Goal: Task Accomplishment & Management: Use online tool/utility

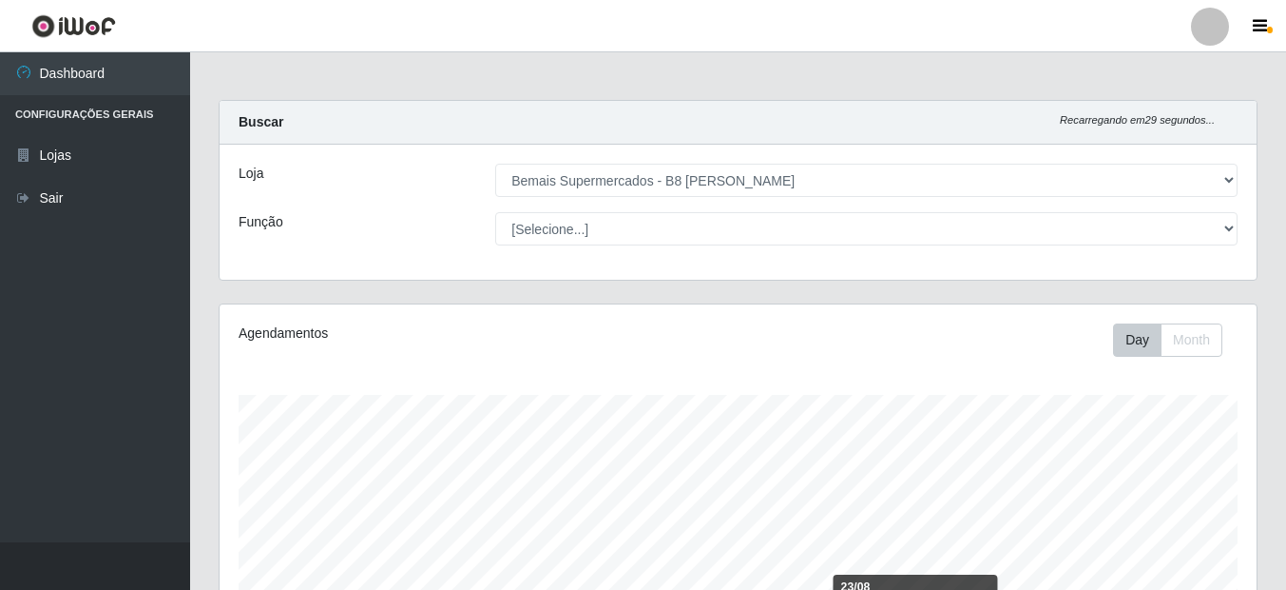
select select "413"
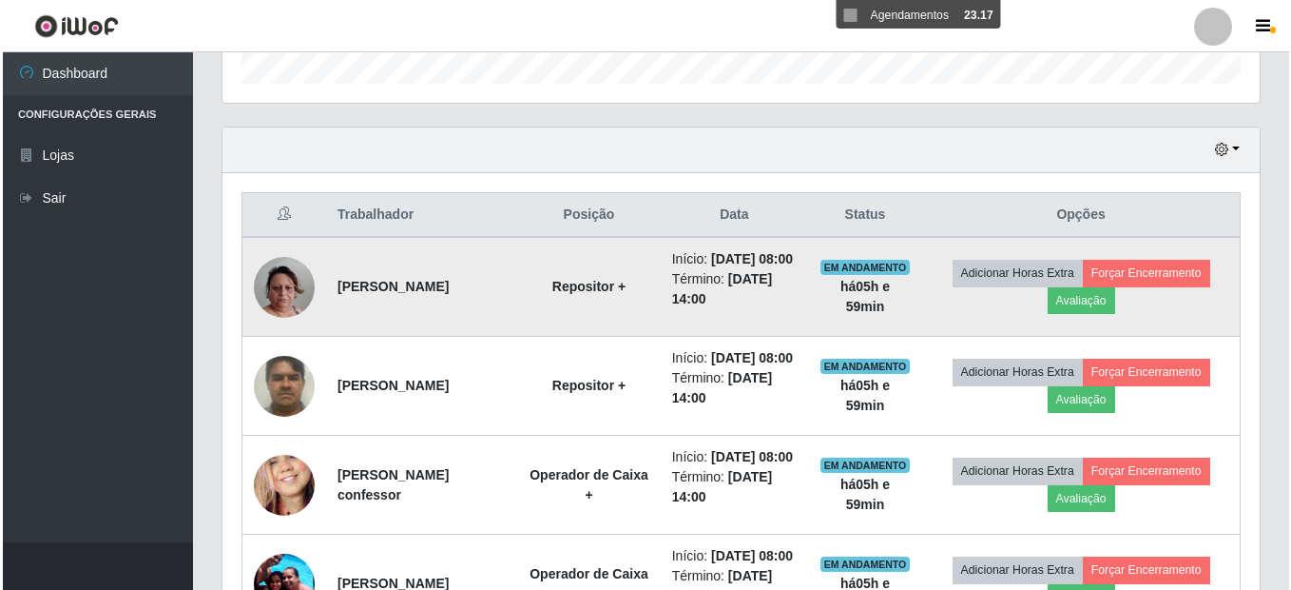
scroll to position [691, 0]
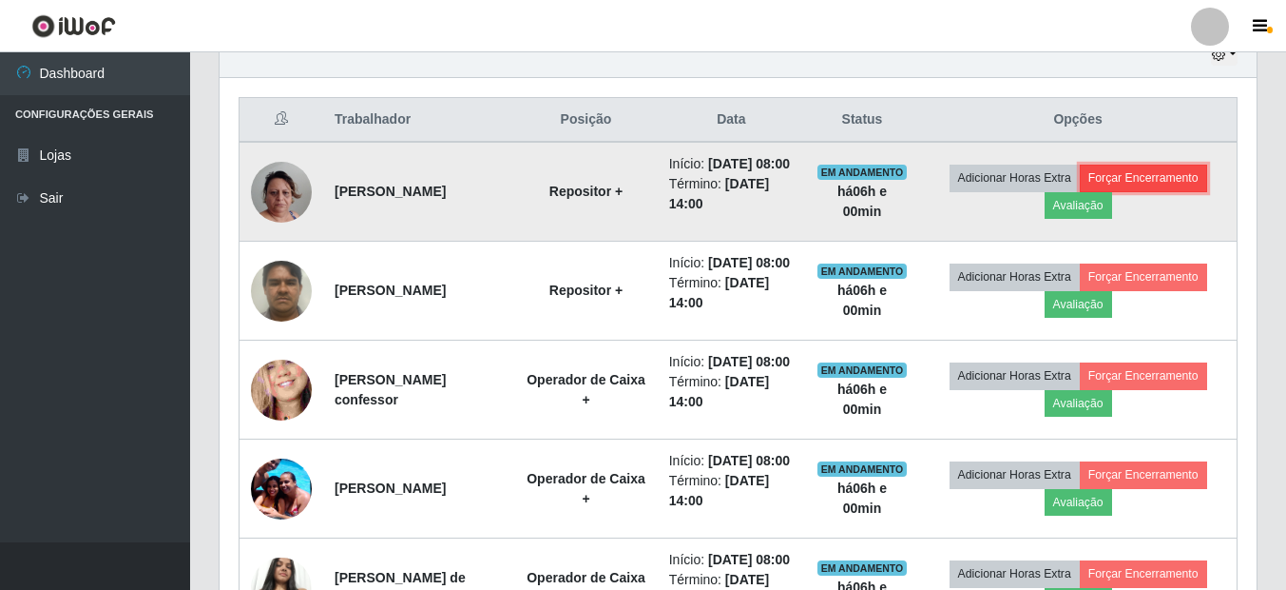
click at [1183, 185] on button "Forçar Encerramento" at bounding box center [1143, 177] width 127 height 27
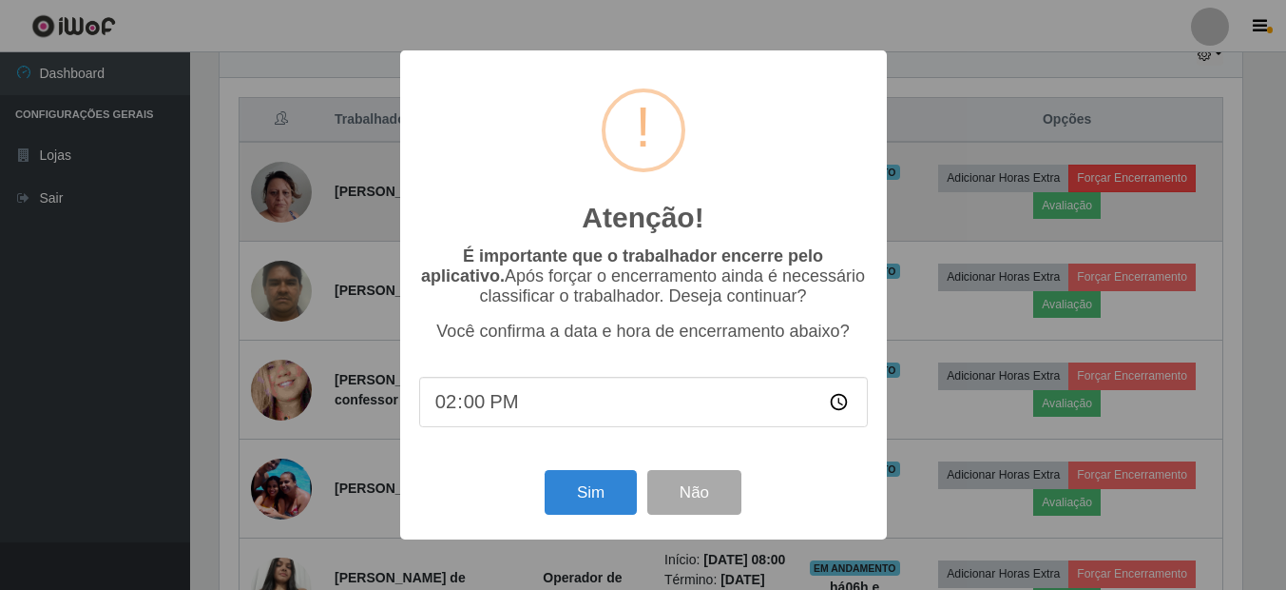
scroll to position [395, 1028]
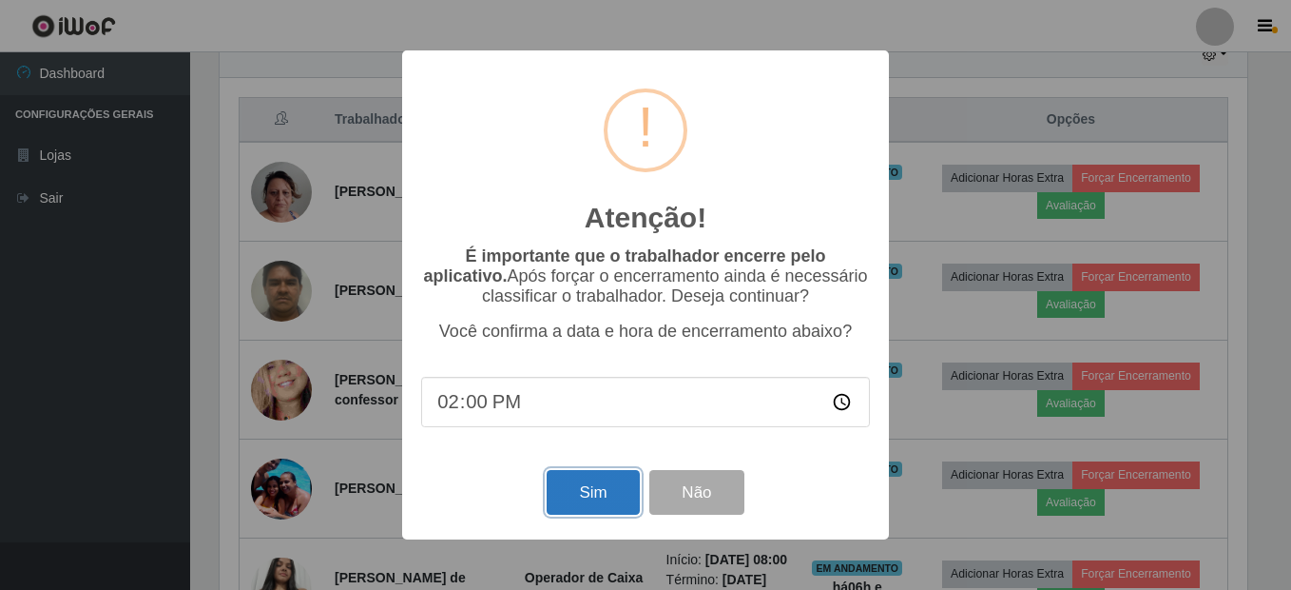
click at [585, 493] on button "Sim" at bounding box center [593, 492] width 92 height 45
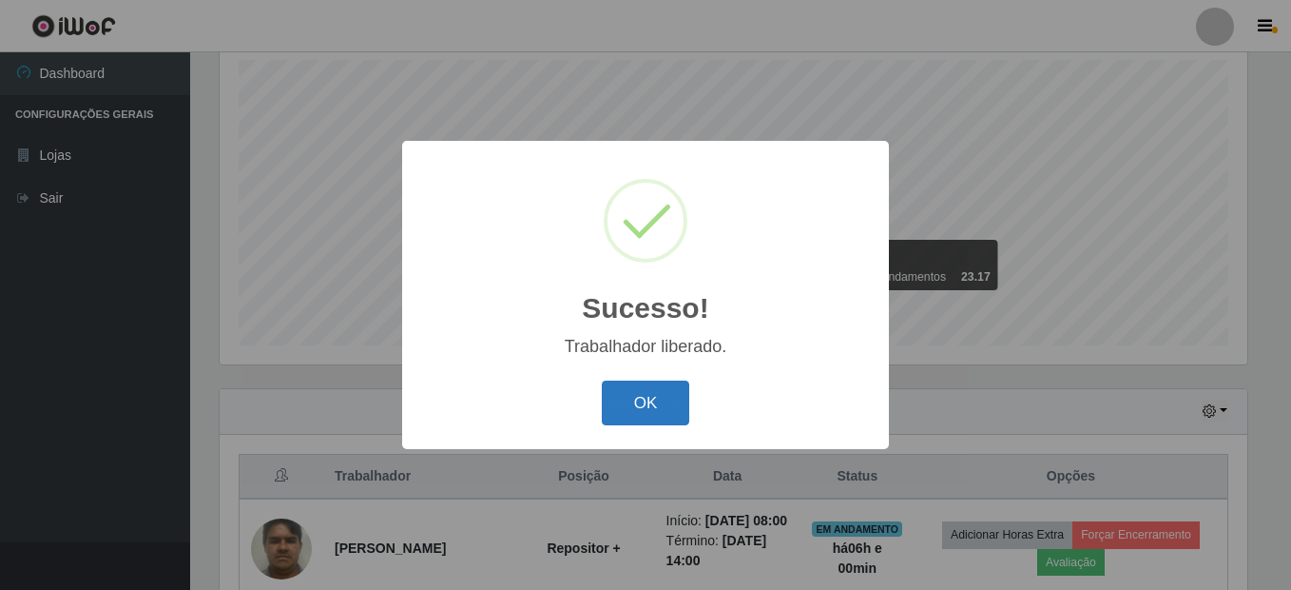
click at [648, 401] on button "OK" at bounding box center [646, 402] width 88 height 45
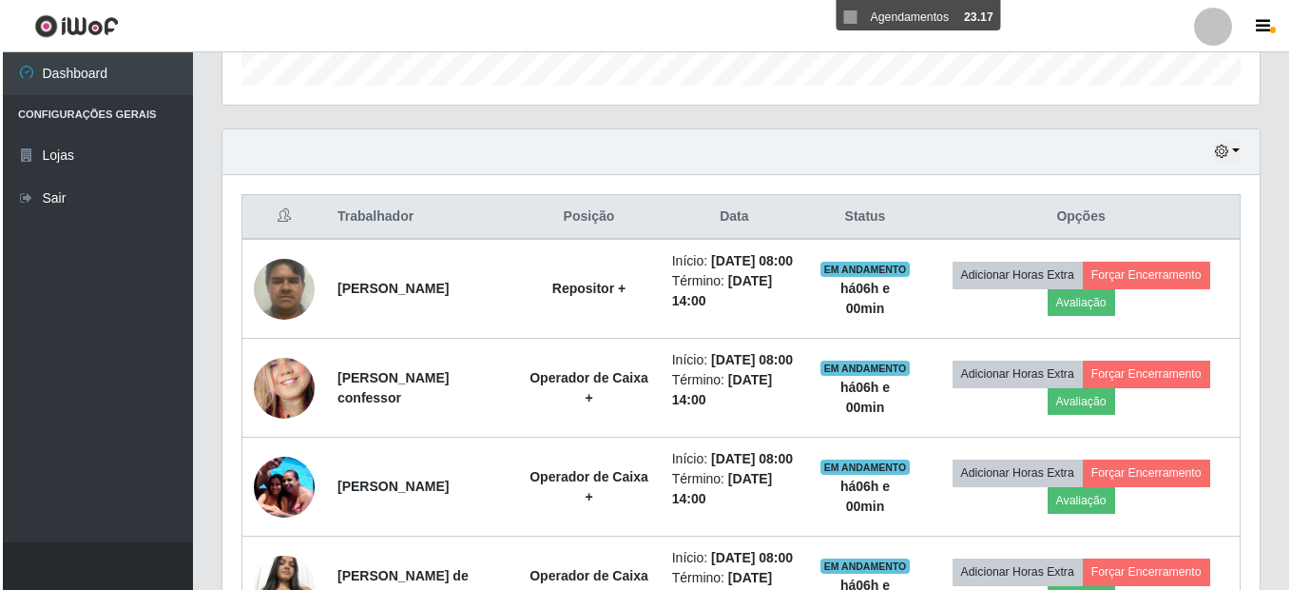
scroll to position [620, 0]
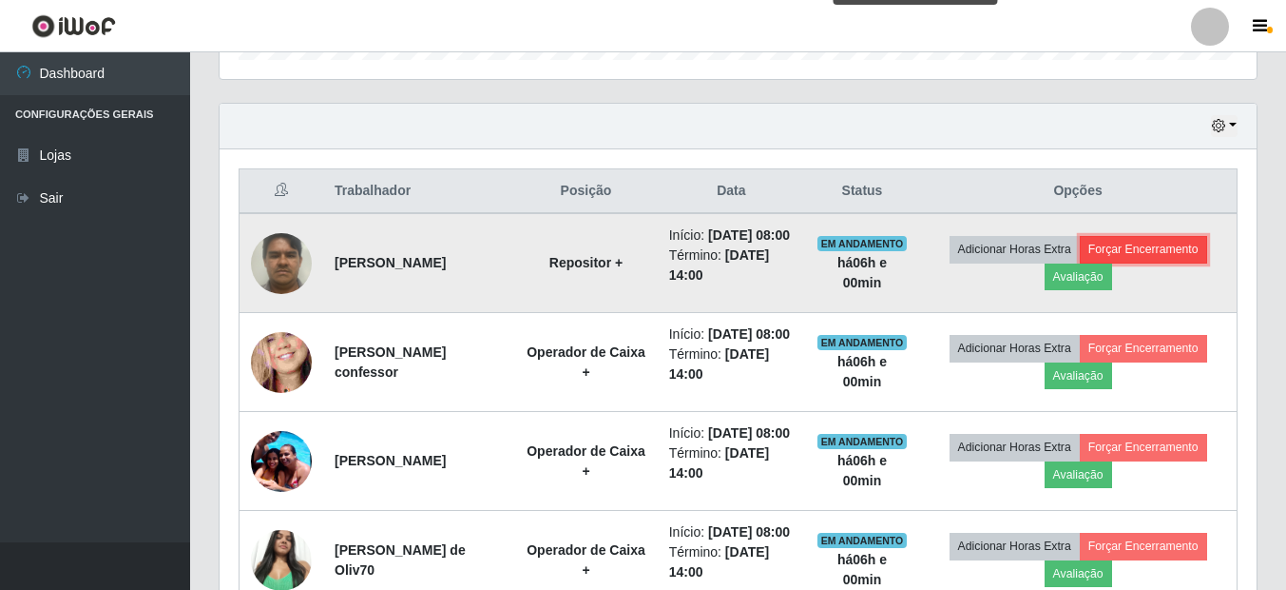
click at [1192, 261] on button "Forçar Encerramento" at bounding box center [1143, 249] width 127 height 27
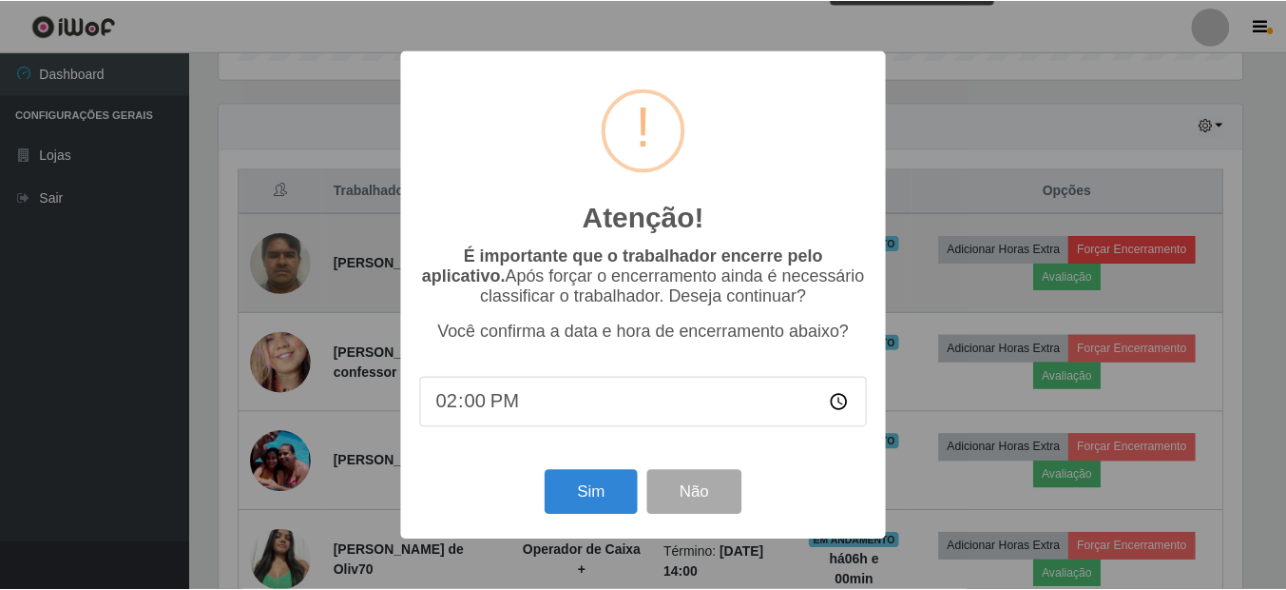
scroll to position [395, 1028]
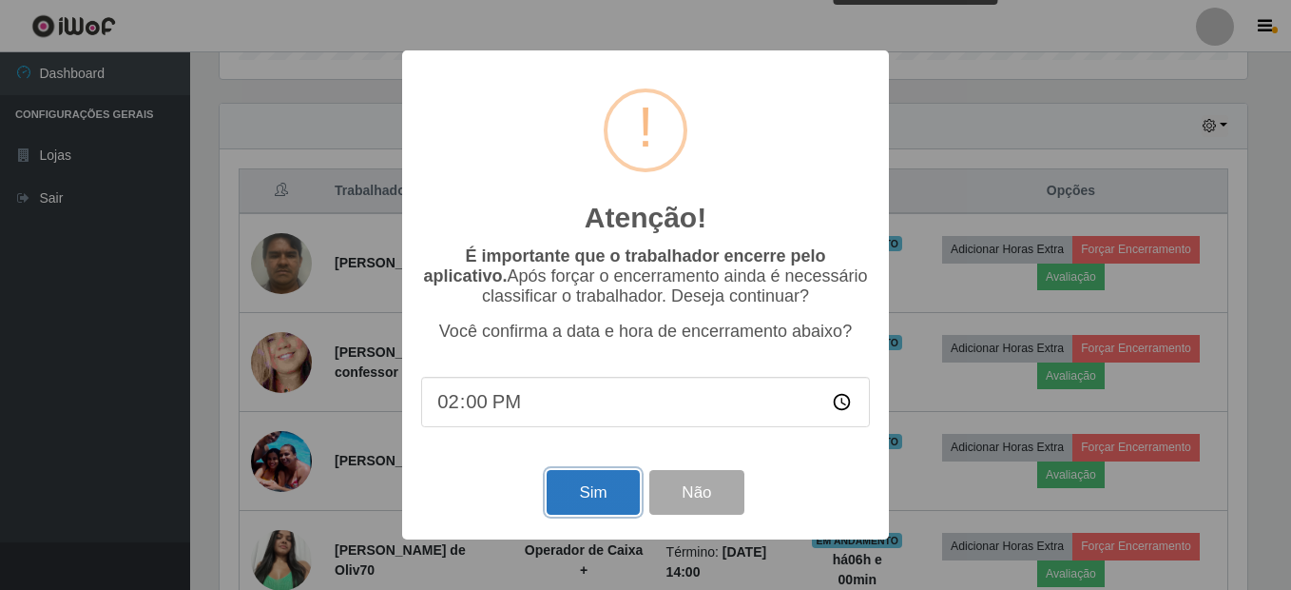
click at [602, 503] on button "Sim" at bounding box center [593, 492] width 92 height 45
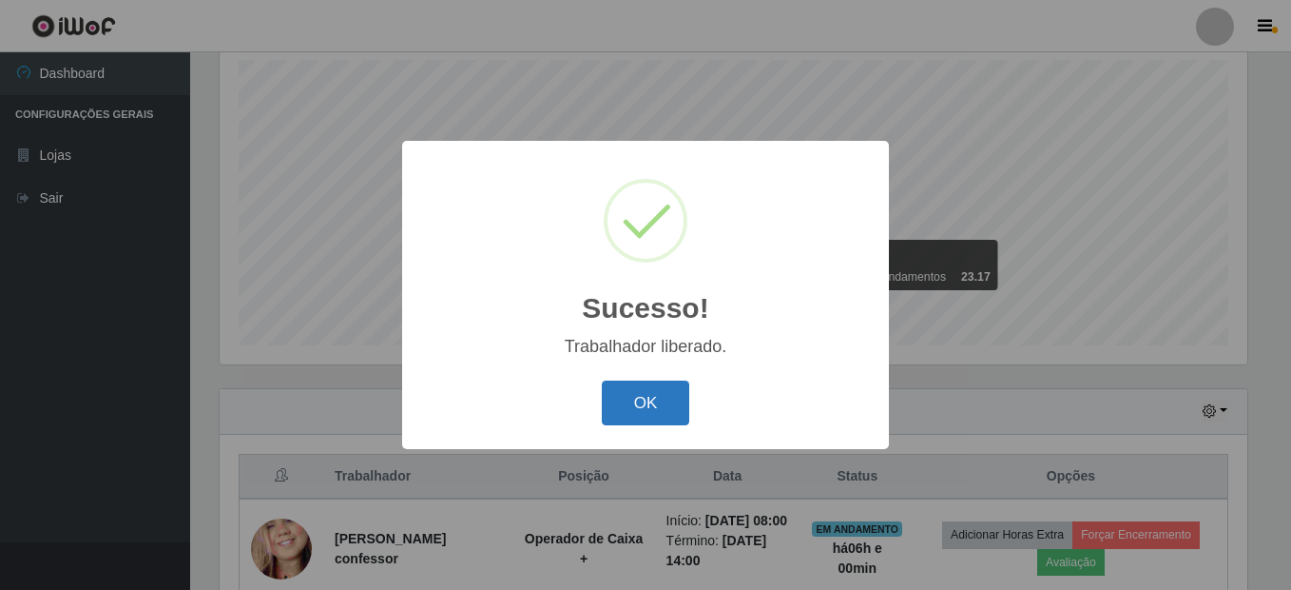
click at [656, 397] on button "OK" at bounding box center [646, 402] width 88 height 45
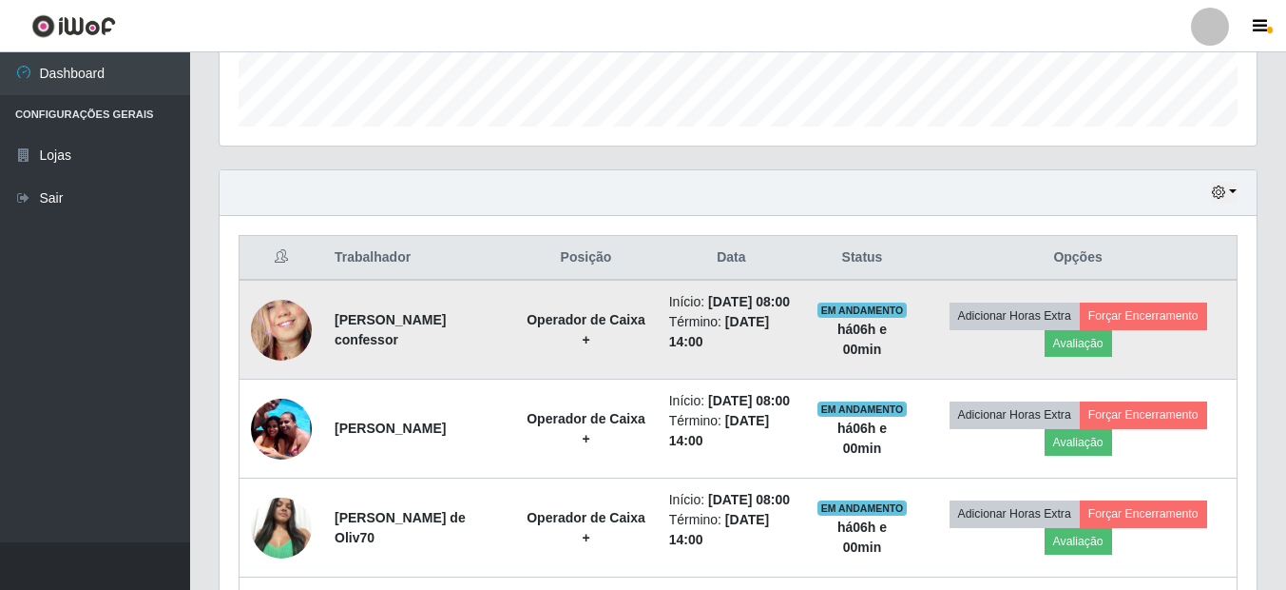
scroll to position [620, 0]
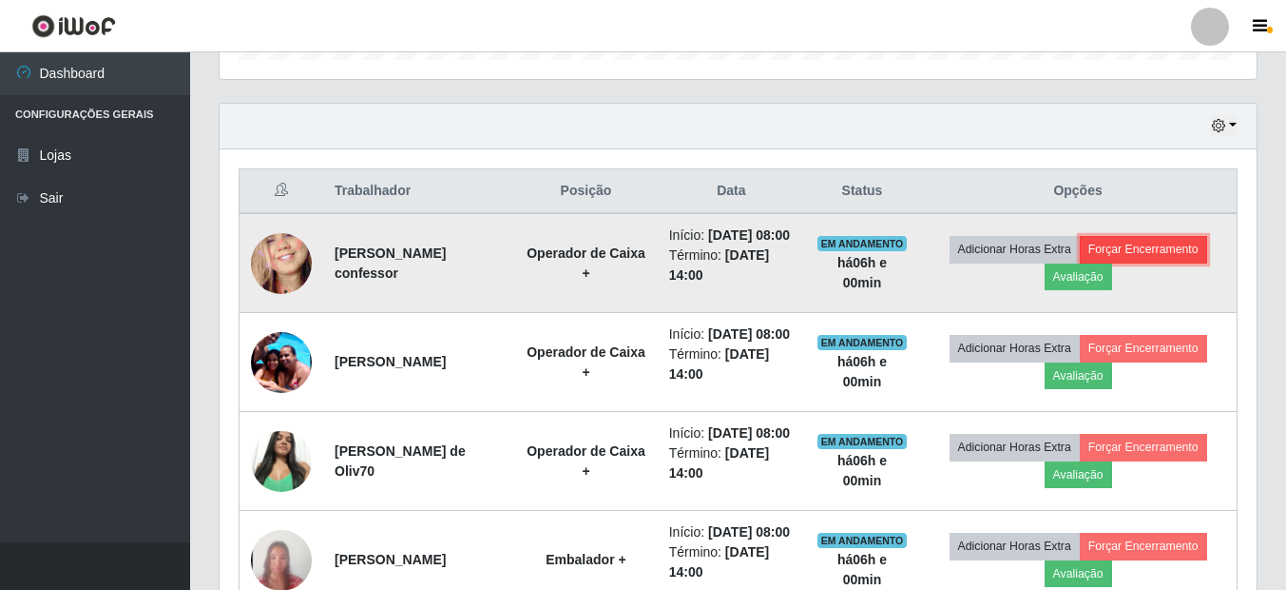
click at [1165, 258] on button "Forçar Encerramento" at bounding box center [1143, 249] width 127 height 27
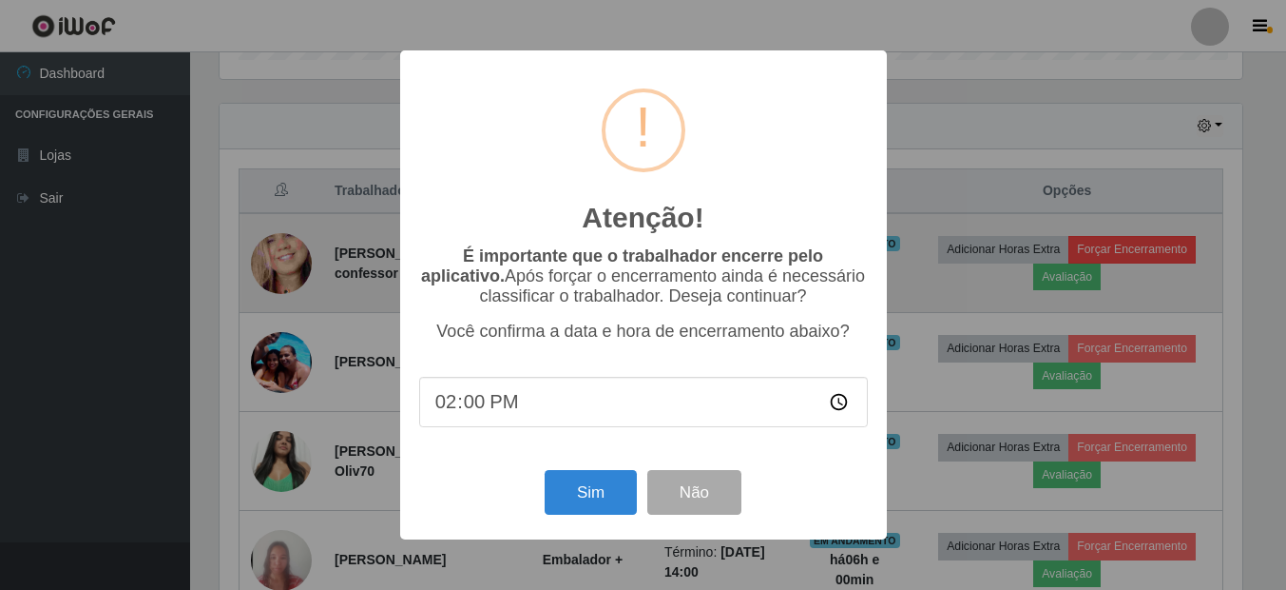
scroll to position [395, 1028]
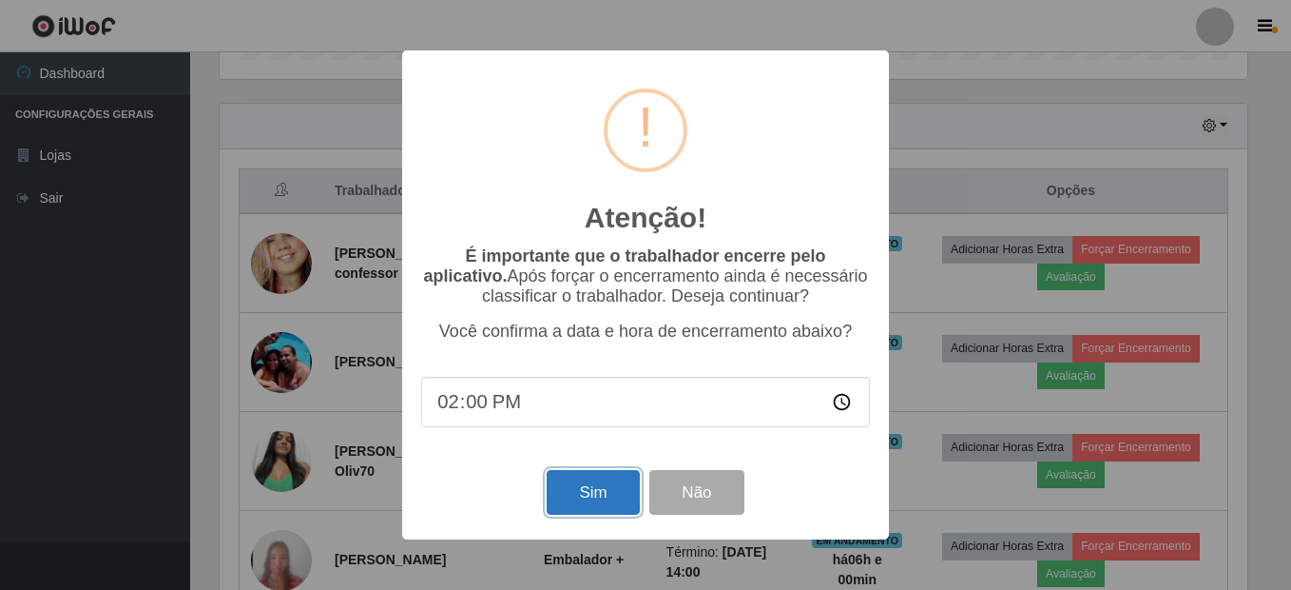
click at [590, 499] on button "Sim" at bounding box center [593, 492] width 92 height 45
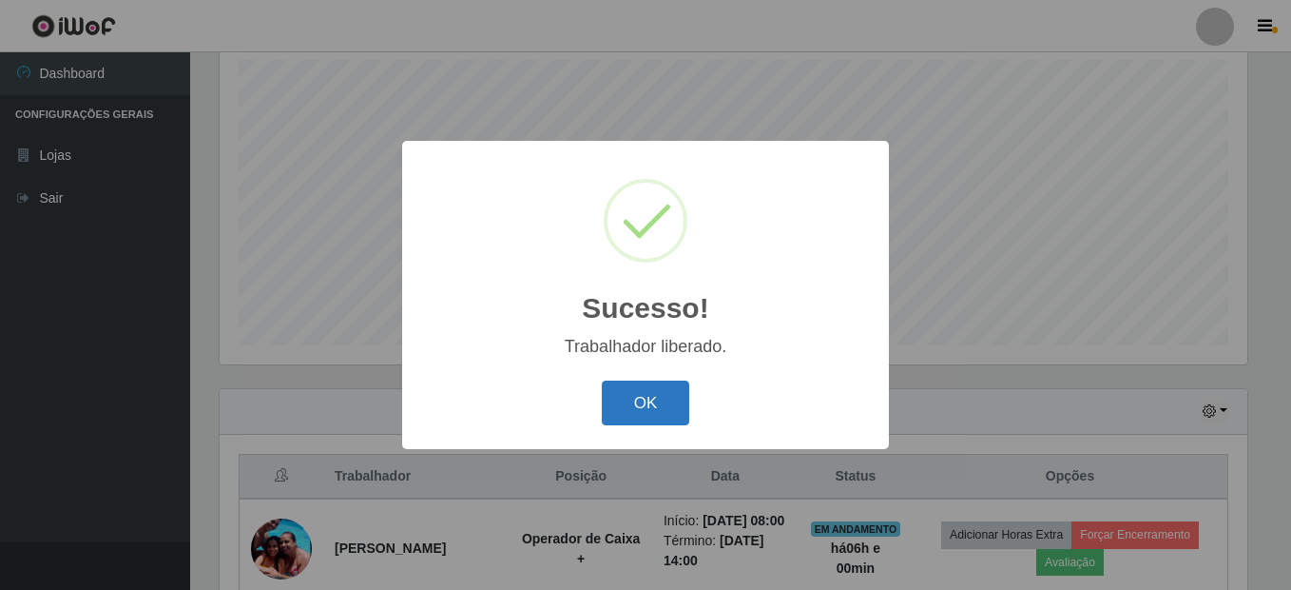
click at [649, 404] on button "OK" at bounding box center [646, 402] width 88 height 45
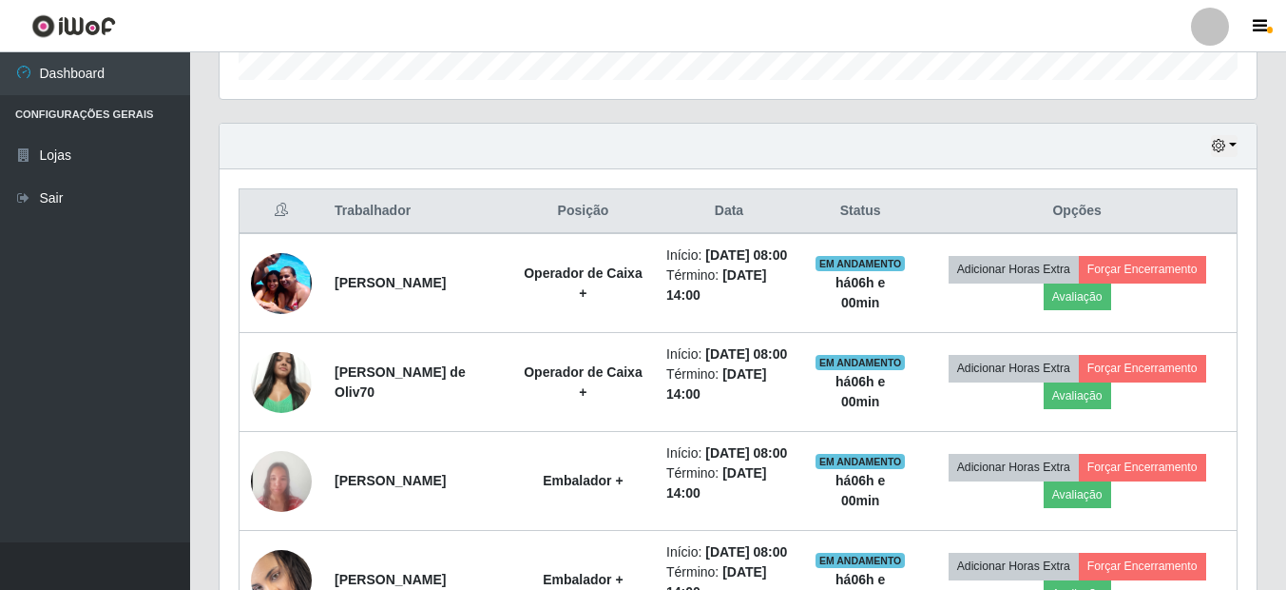
scroll to position [0, 0]
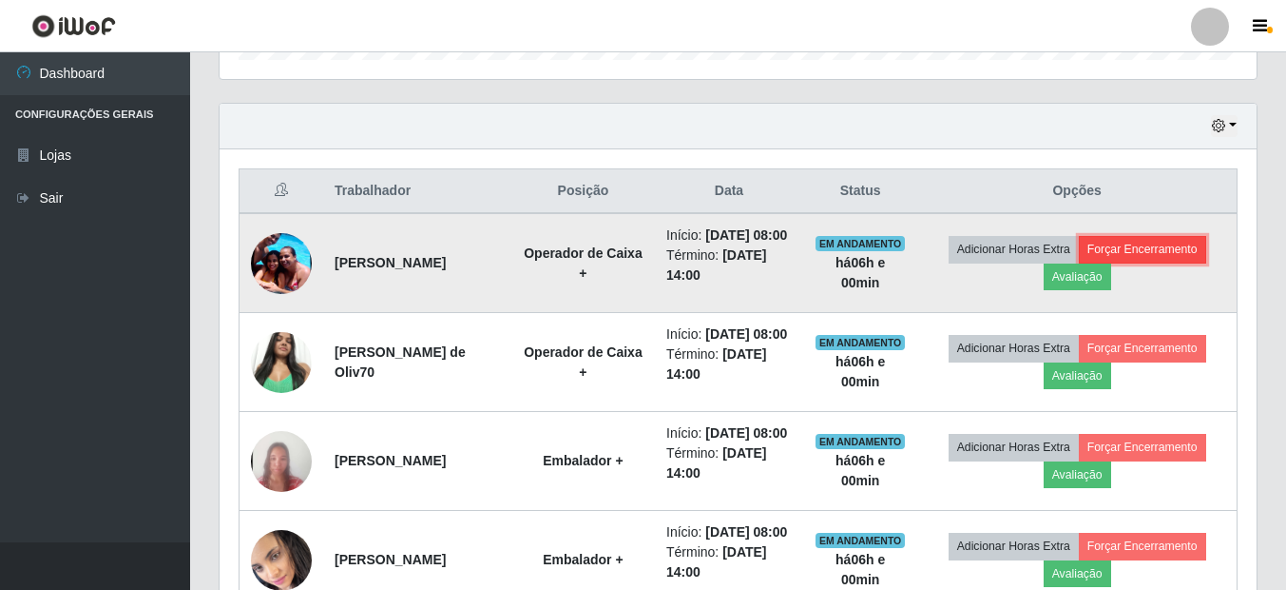
click at [1159, 257] on button "Forçar Encerramento" at bounding box center [1142, 249] width 127 height 27
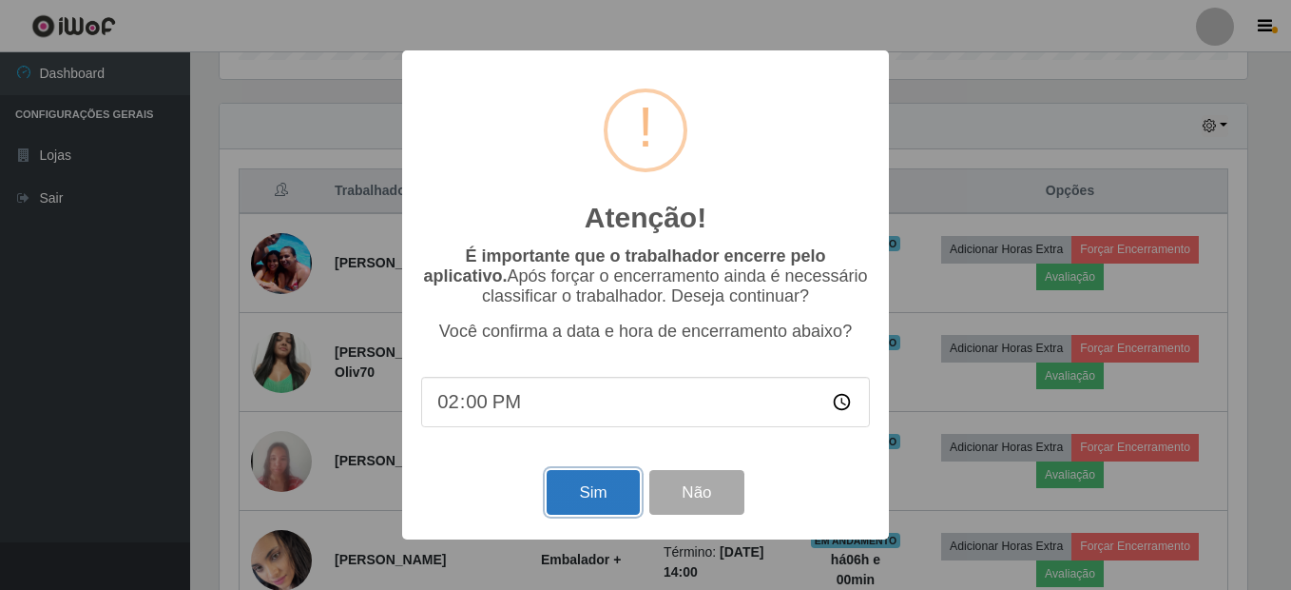
click at [595, 491] on button "Sim" at bounding box center [593, 492] width 92 height 45
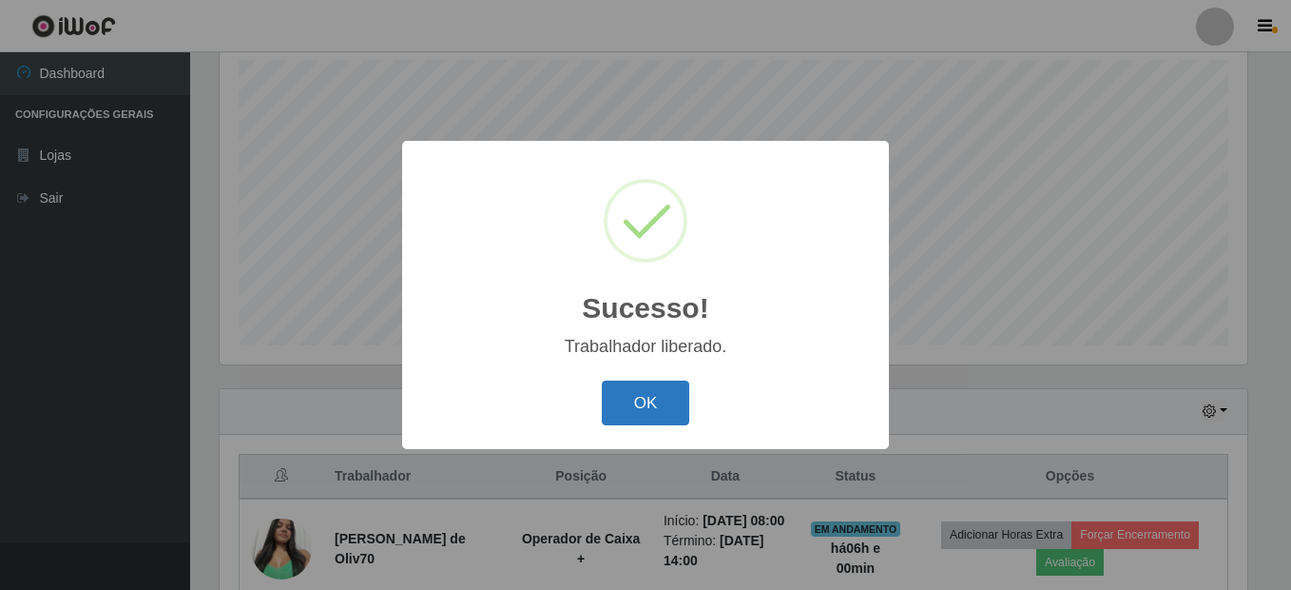
click at [672, 400] on button "OK" at bounding box center [646, 402] width 88 height 45
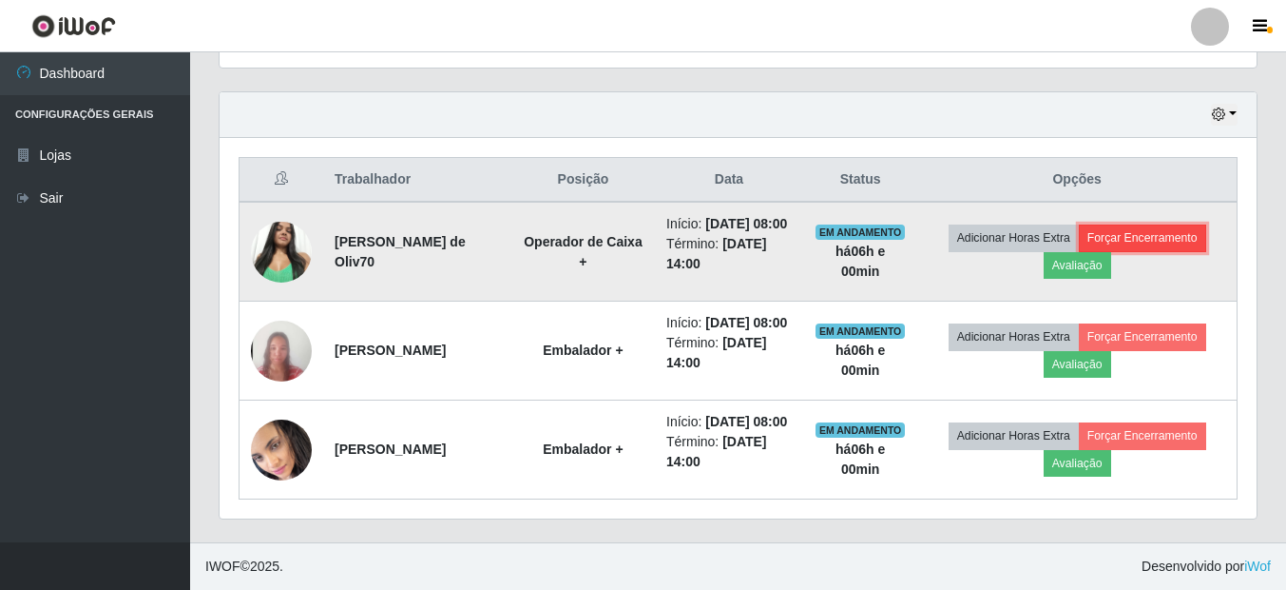
click at [1190, 224] on button "Forçar Encerramento" at bounding box center [1142, 237] width 127 height 27
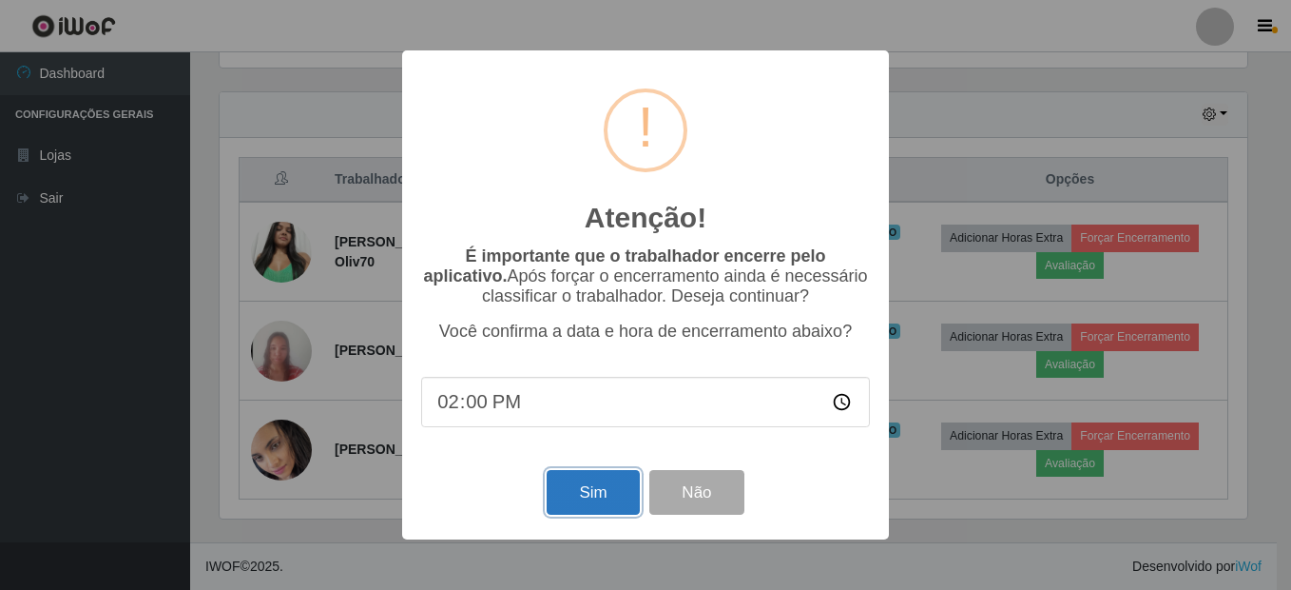
click at [577, 484] on button "Sim" at bounding box center [593, 492] width 92 height 45
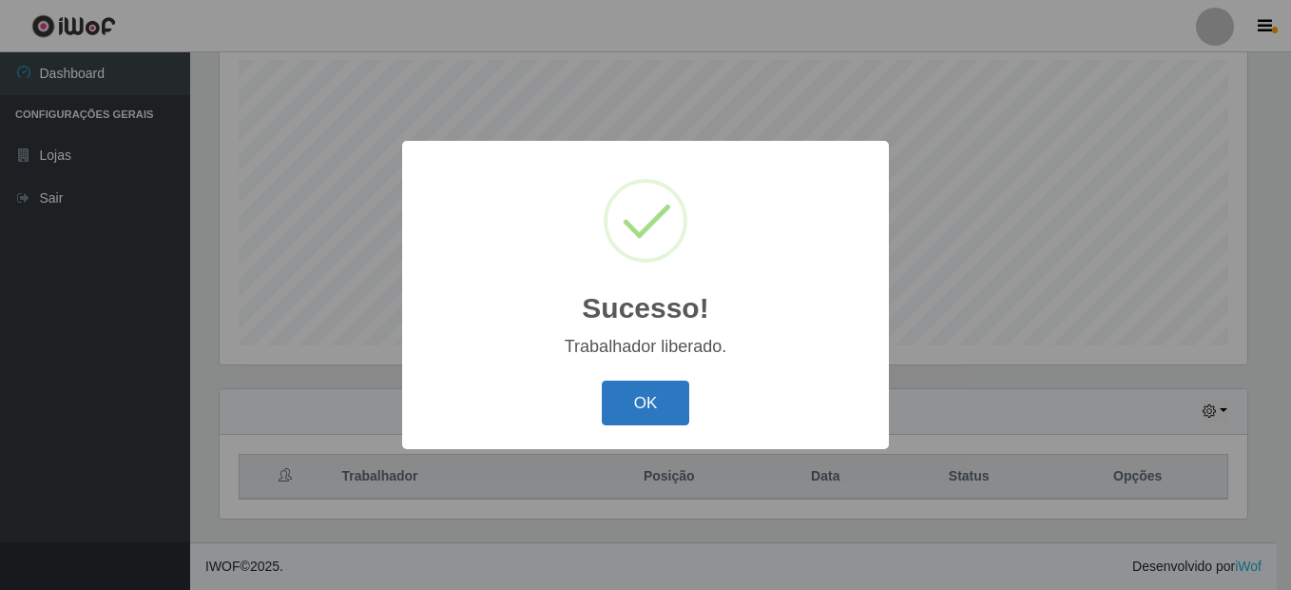
click at [643, 395] on button "OK" at bounding box center [646, 402] width 88 height 45
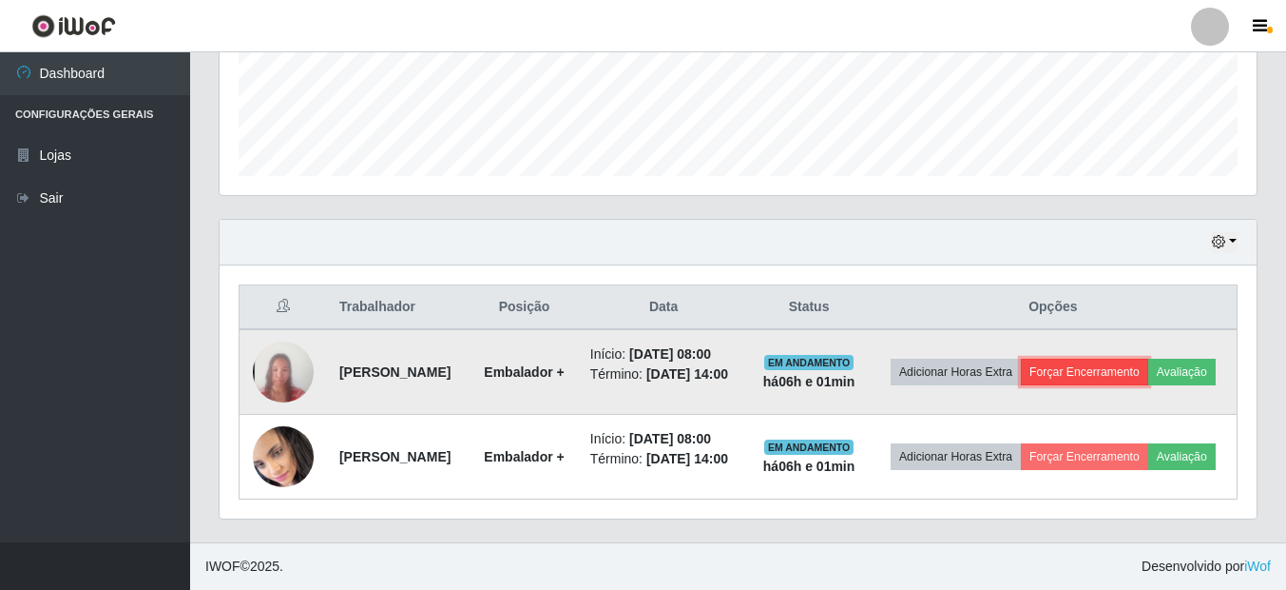
click at [1149, 358] on button "Forçar Encerramento" at bounding box center [1084, 371] width 127 height 27
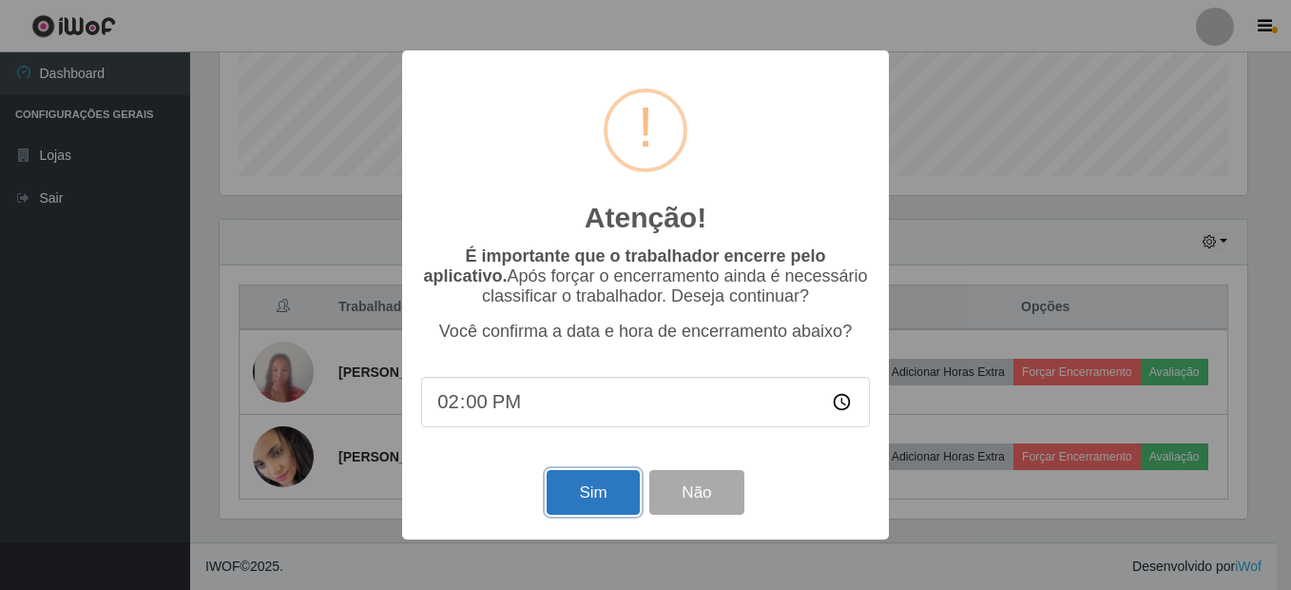
click at [602, 496] on button "Sim" at bounding box center [593, 492] width 92 height 45
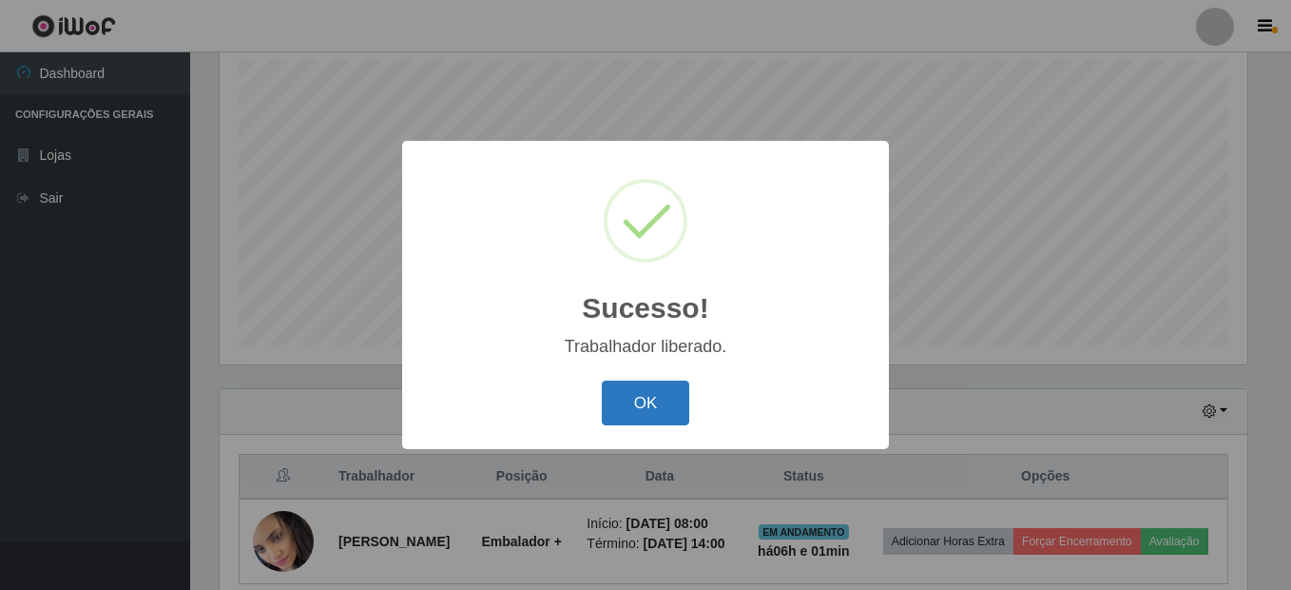
click at [621, 395] on button "OK" at bounding box center [646, 402] width 88 height 45
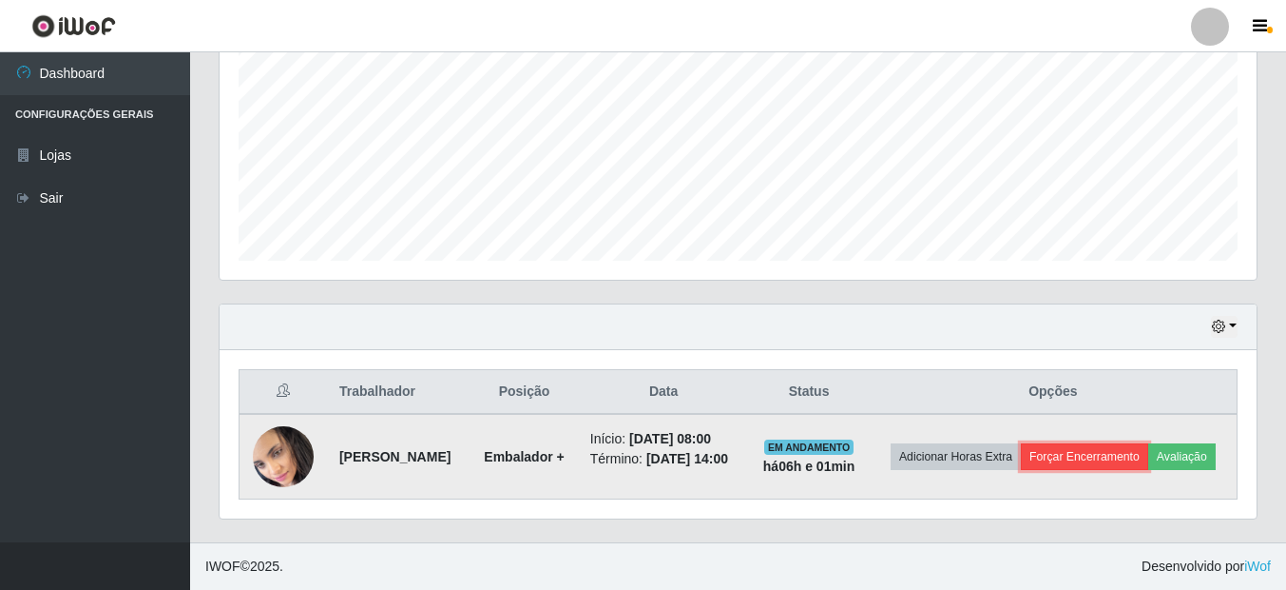
click at [1149, 443] on button "Forçar Encerramento" at bounding box center [1084, 456] width 127 height 27
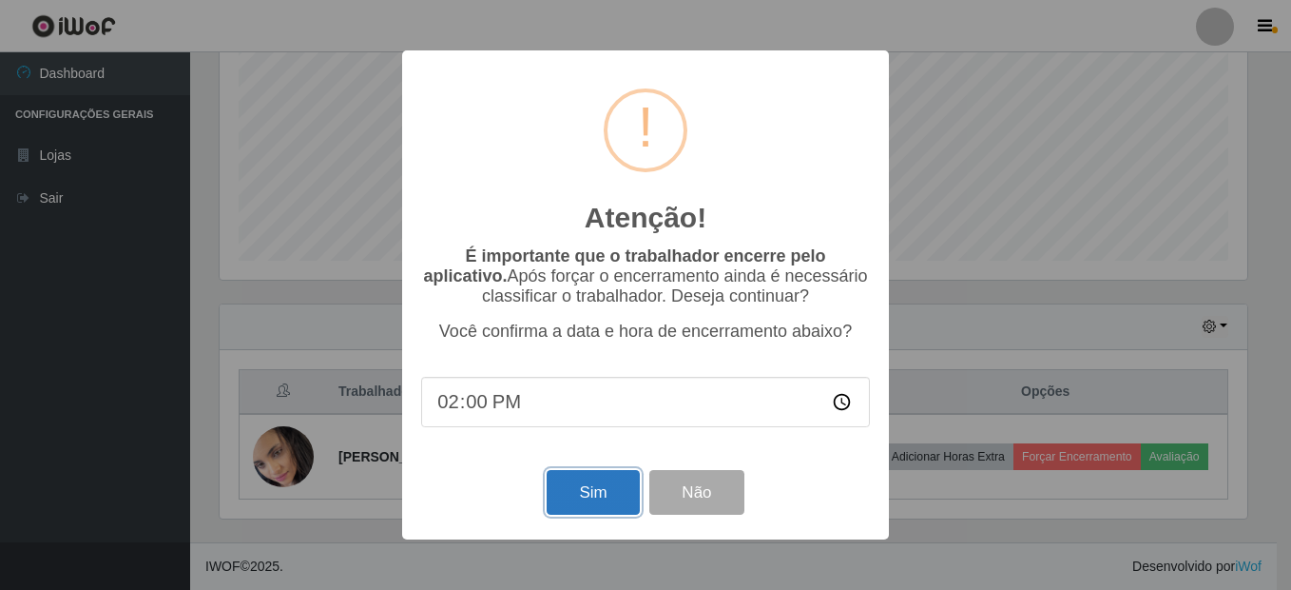
click at [595, 499] on button "Sim" at bounding box center [593, 492] width 92 height 45
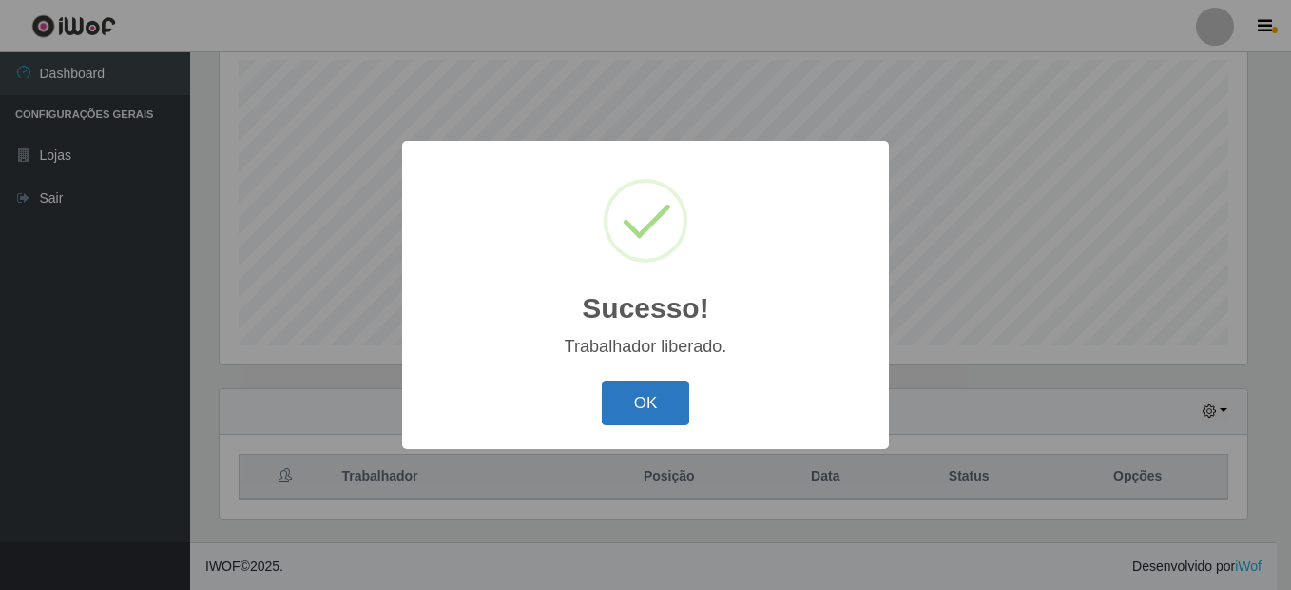
click at [646, 398] on button "OK" at bounding box center [646, 402] width 88 height 45
